Goal: Information Seeking & Learning: Learn about a topic

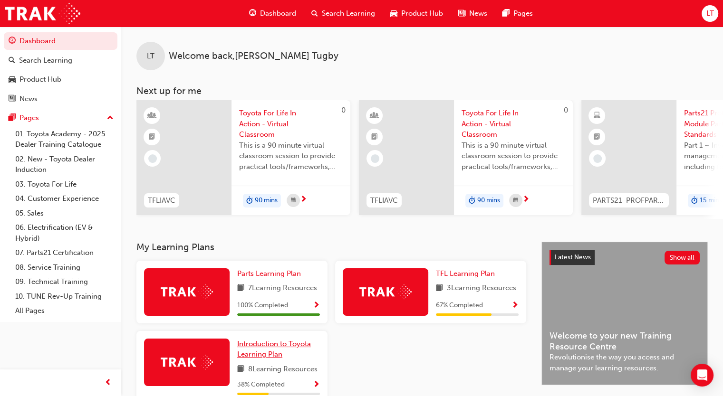
click at [271, 353] on span "Introduction to Toyota Learning Plan" at bounding box center [274, 349] width 74 height 19
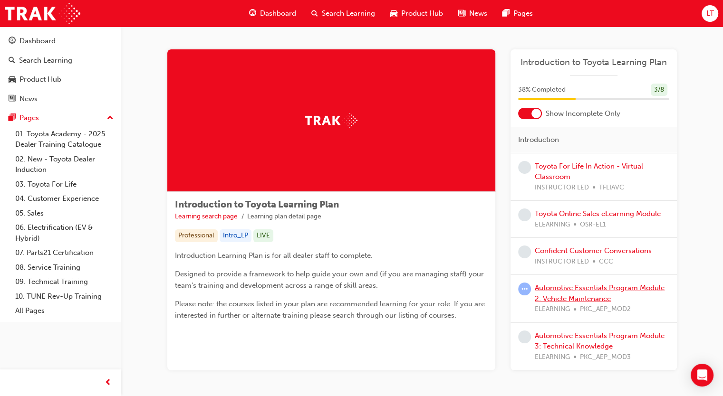
click at [588, 287] on link "Automotive Essentials Program Module 2: Vehicle Maintenance" at bounding box center [600, 293] width 130 height 19
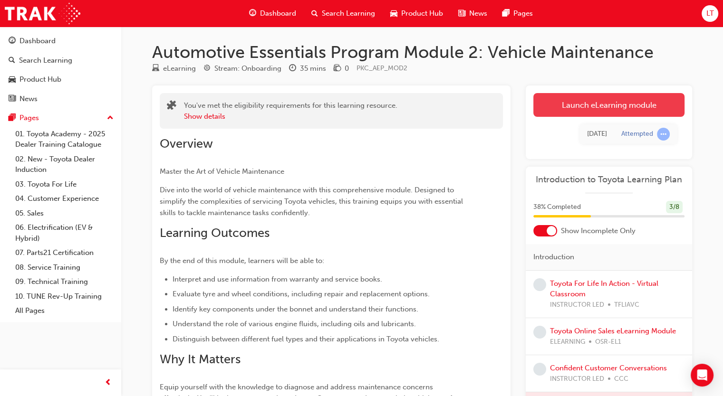
click at [566, 114] on link "Launch eLearning module" at bounding box center [608, 105] width 151 height 24
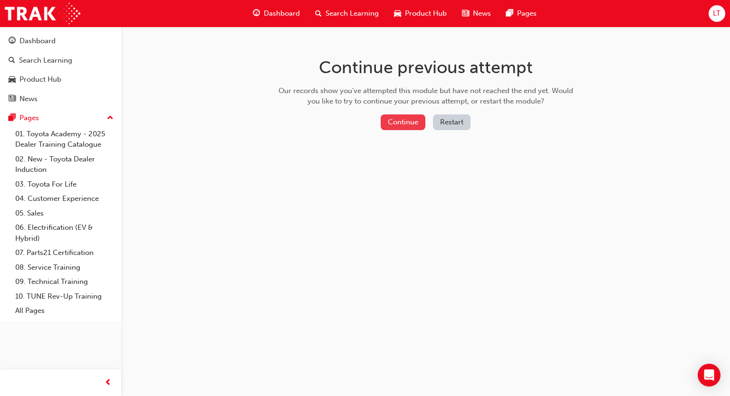
click at [410, 123] on button "Continue" at bounding box center [403, 123] width 45 height 16
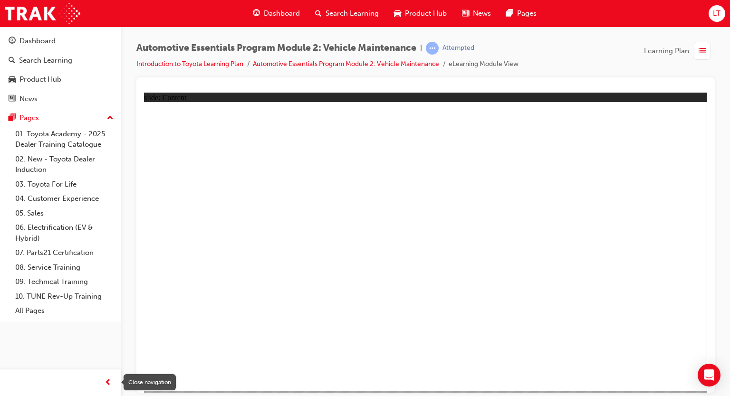
click at [105, 383] on span "prev-icon" at bounding box center [108, 383] width 7 height 12
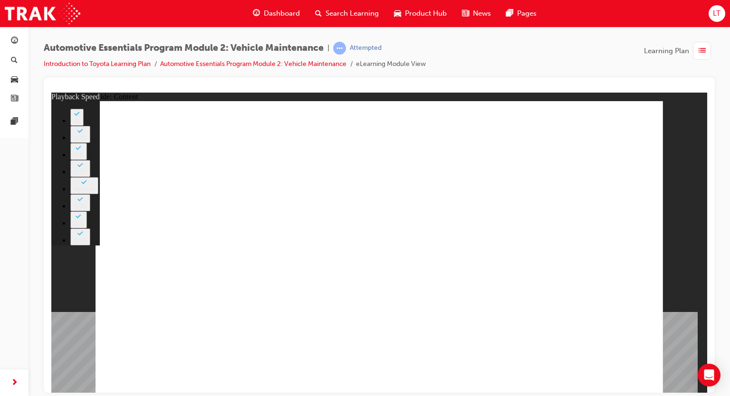
type input "8"
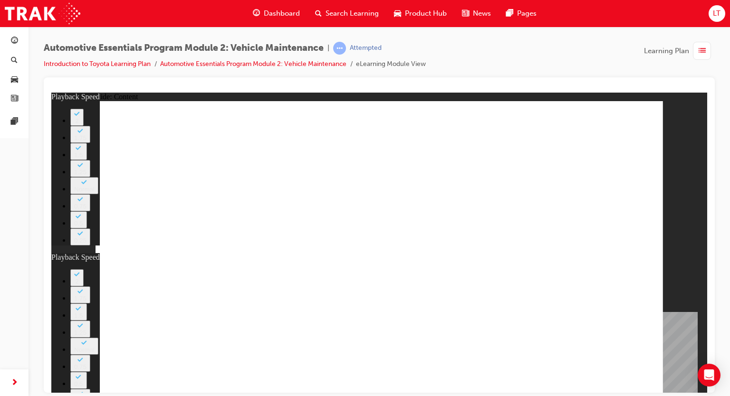
type input "27"
type input "8"
type input "27"
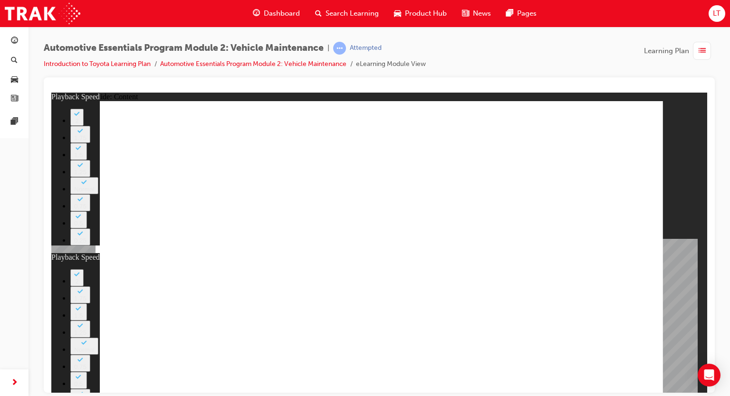
type input "12"
type input "8"
type input "27"
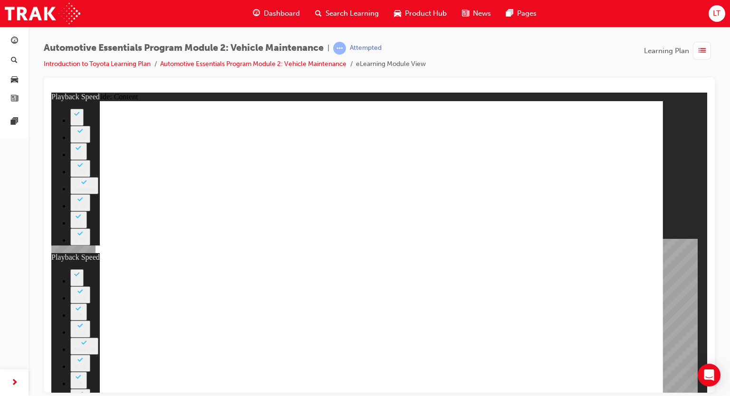
type input "12"
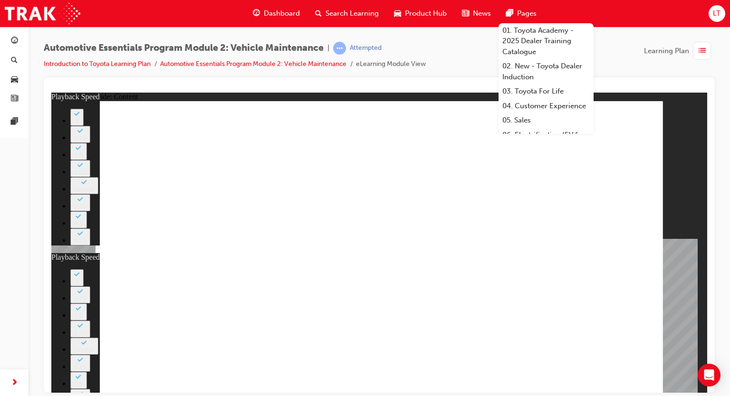
click at [638, 77] on div at bounding box center [379, 235] width 671 height 316
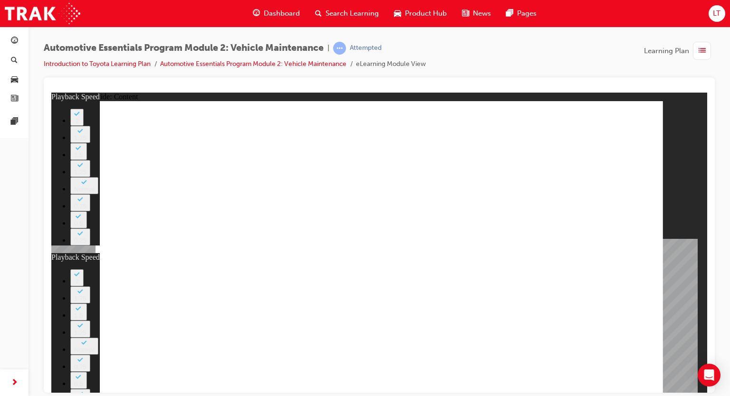
type input "56"
type input "8"
type input "27"
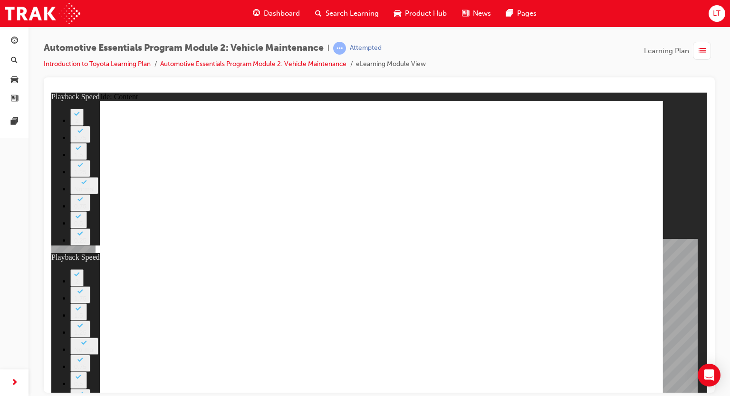
type input "12"
type input "13"
type input "8"
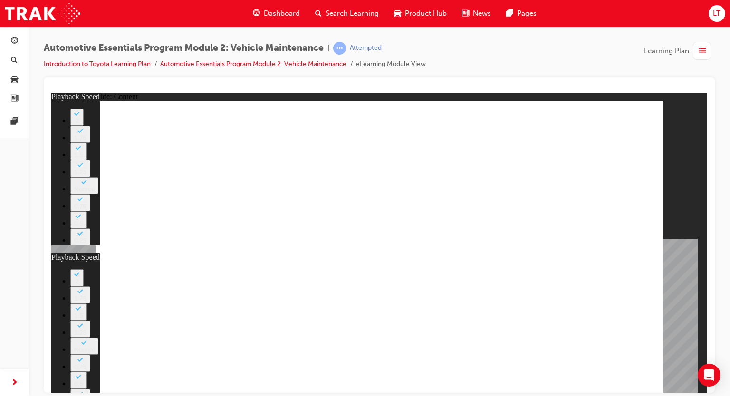
type input "27"
type input "12"
type input "56"
type input "13"
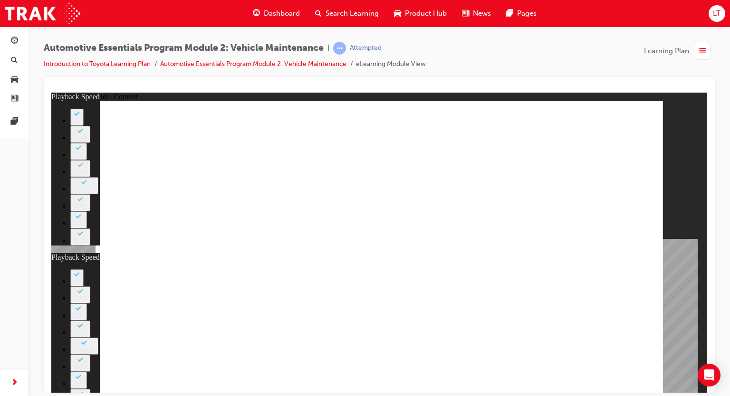
type input "8"
type input "27"
type input "12"
type input "56"
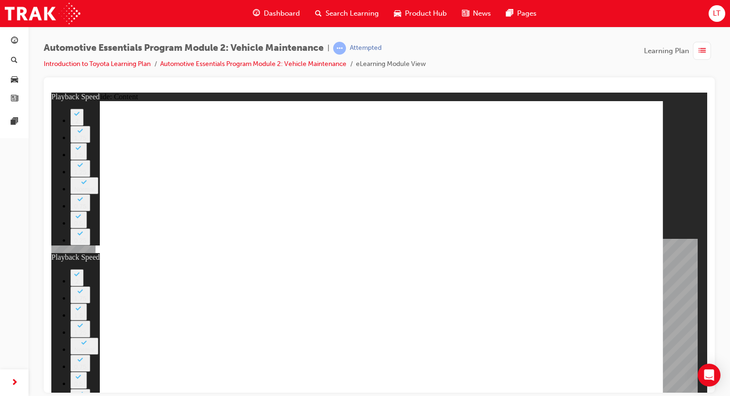
type input "13"
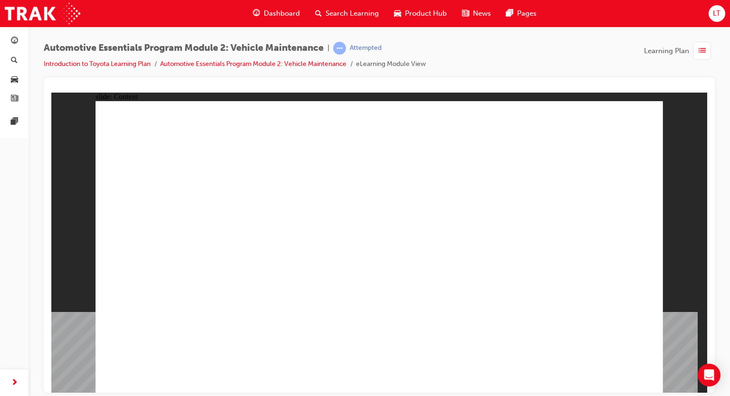
radio input "true"
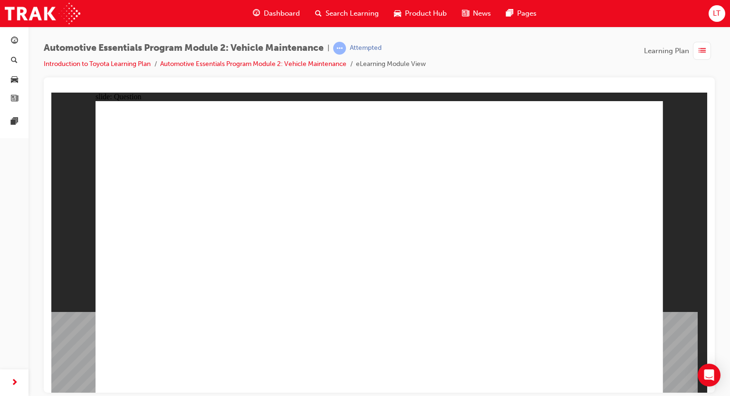
radio input "true"
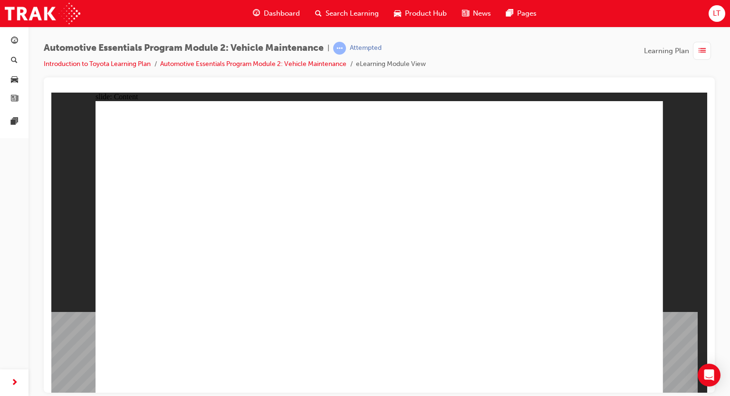
drag, startPoint x: 604, startPoint y: 364, endPoint x: 604, endPoint y: 372, distance: 8.6
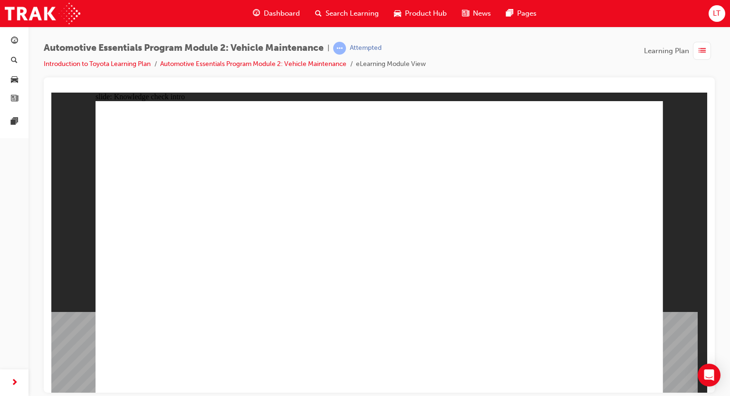
radio input "true"
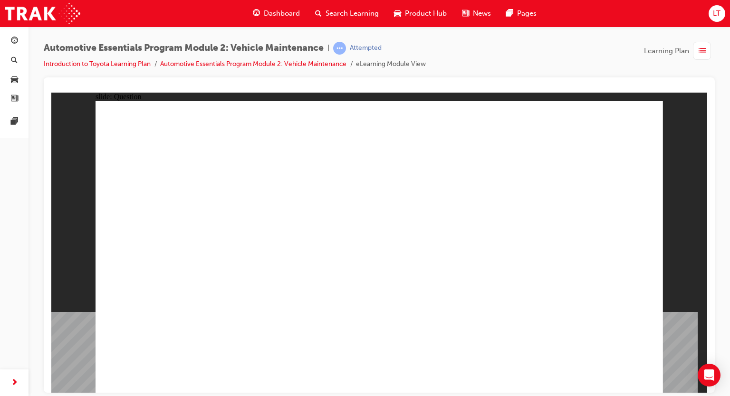
radio input "true"
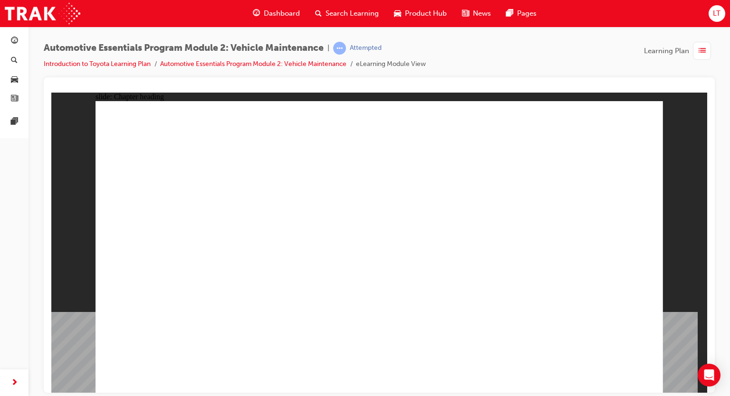
drag, startPoint x: 425, startPoint y: 334, endPoint x: 480, endPoint y: 366, distance: 63.9
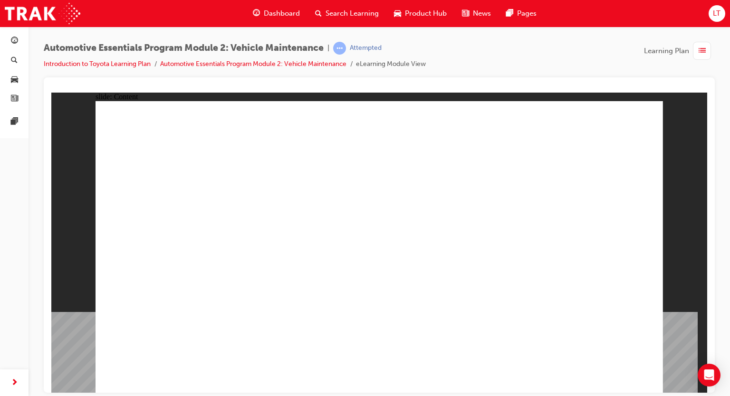
drag, startPoint x: 613, startPoint y: 386, endPoint x: 610, endPoint y: 381, distance: 6.4
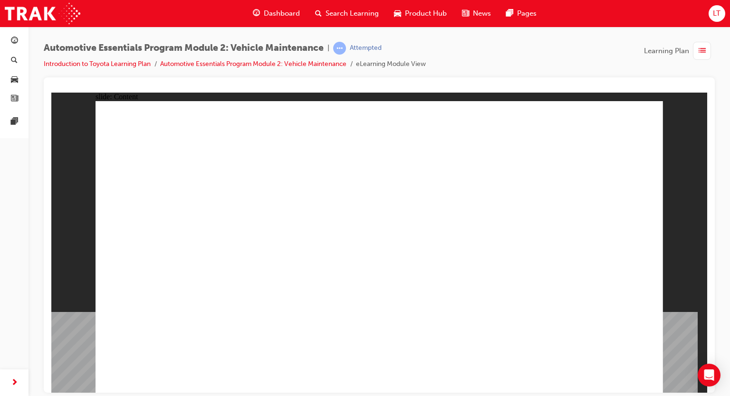
drag, startPoint x: 579, startPoint y: 129, endPoint x: 211, endPoint y: 253, distance: 388.7
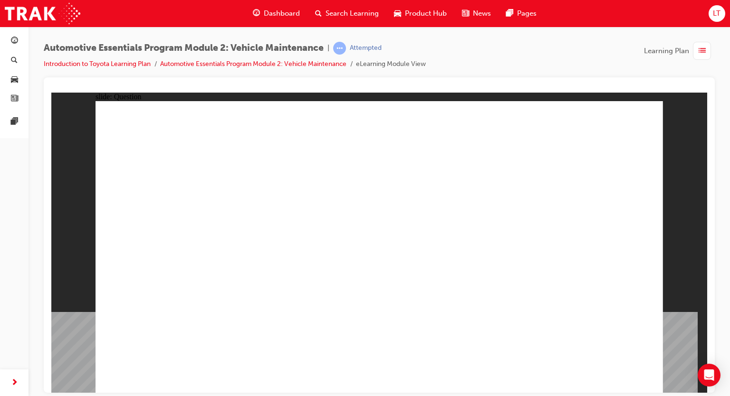
radio input "true"
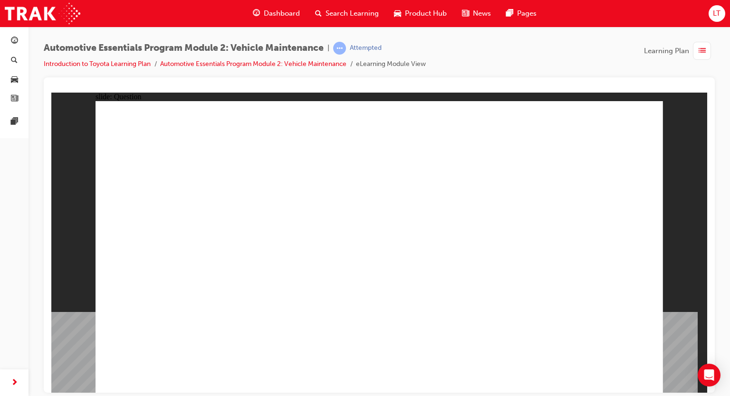
radio input "true"
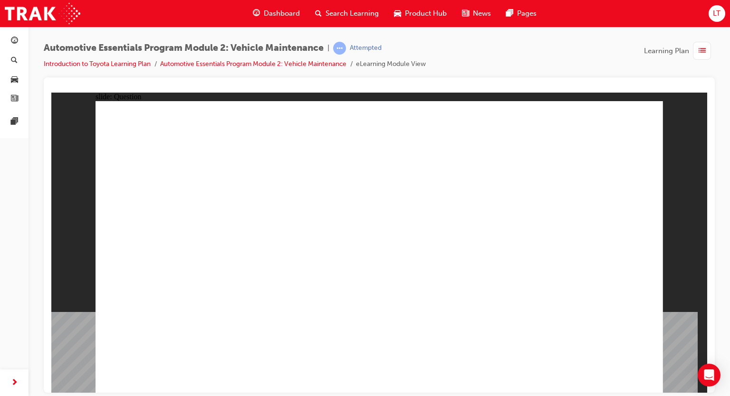
radio input "true"
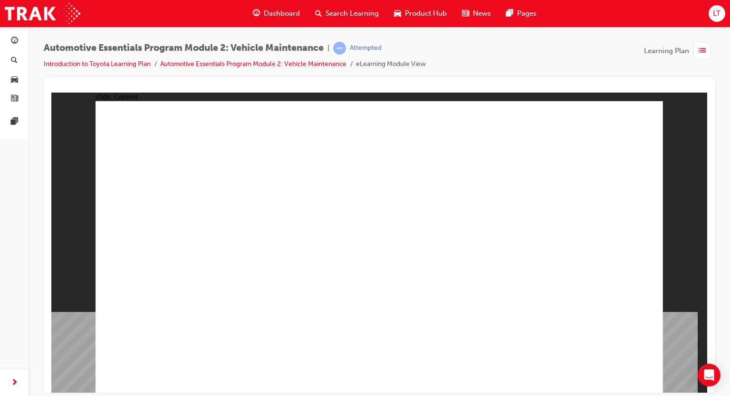
drag, startPoint x: 424, startPoint y: 341, endPoint x: 417, endPoint y: 346, distance: 8.5
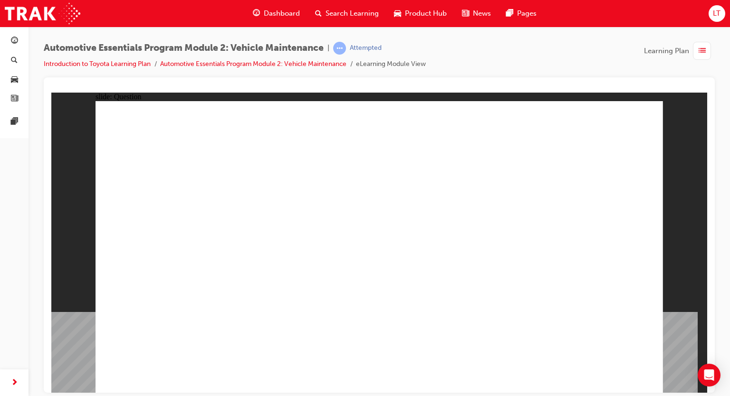
radio input "true"
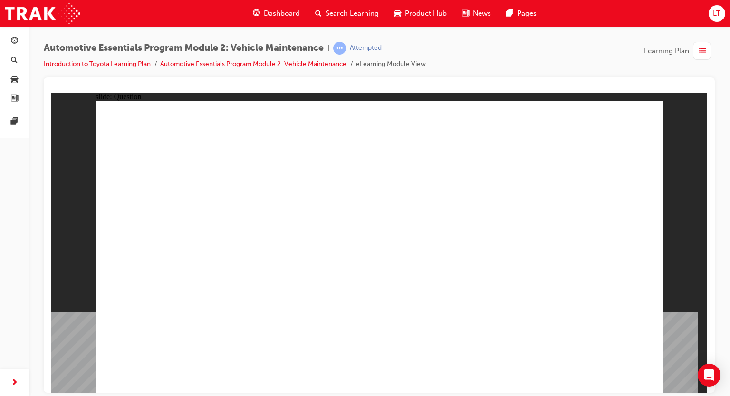
radio input "true"
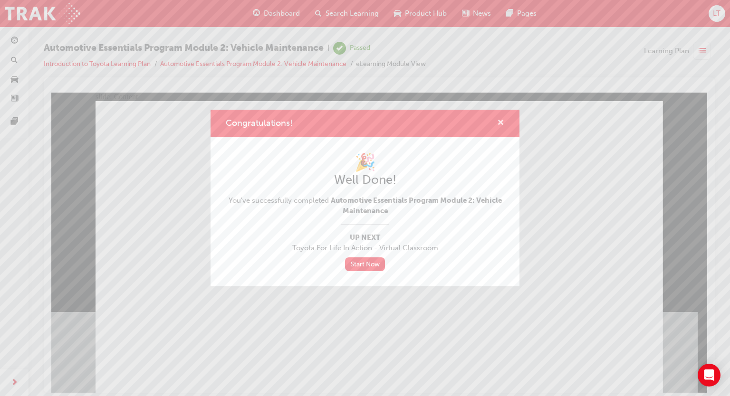
click at [502, 123] on span "cross-icon" at bounding box center [500, 123] width 7 height 9
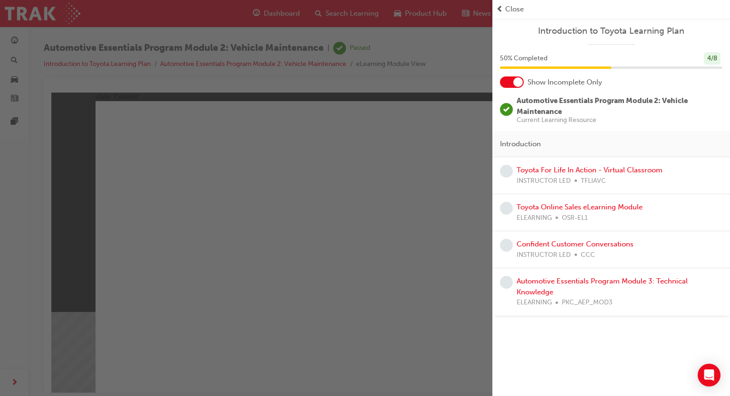
click at [508, 83] on div at bounding box center [512, 82] width 24 height 11
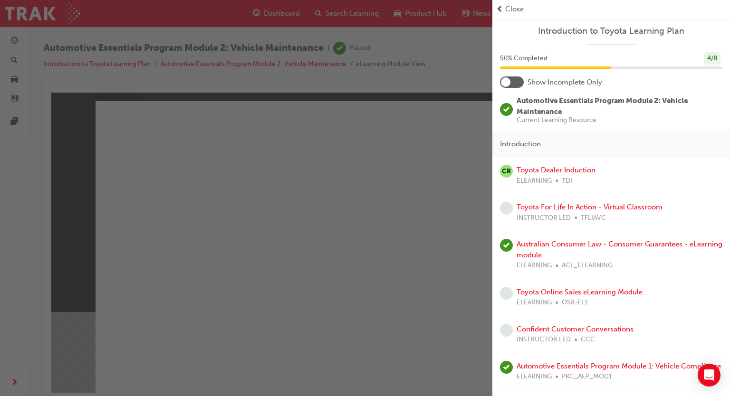
click at [507, 7] on span "Close" at bounding box center [514, 9] width 19 height 11
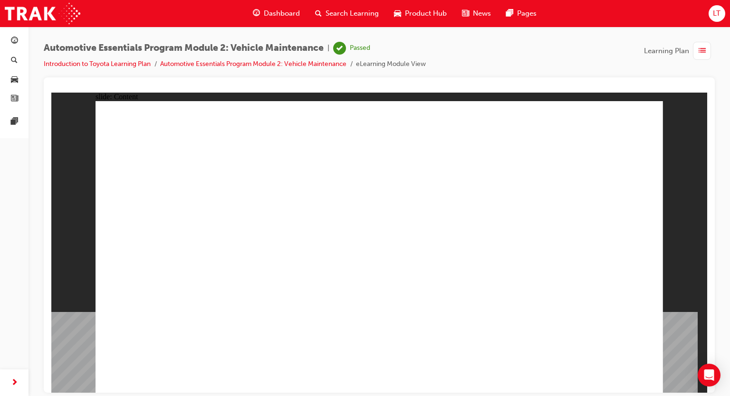
click at [278, 10] on span "Dashboard" at bounding box center [282, 13] width 36 height 11
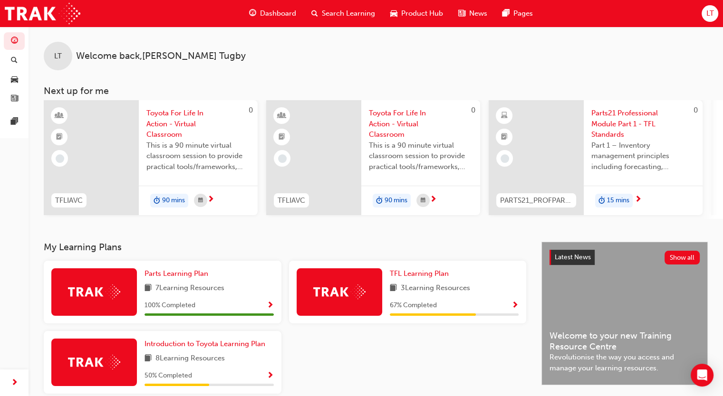
scroll to position [48, 0]
